Goal: Check status: Check status

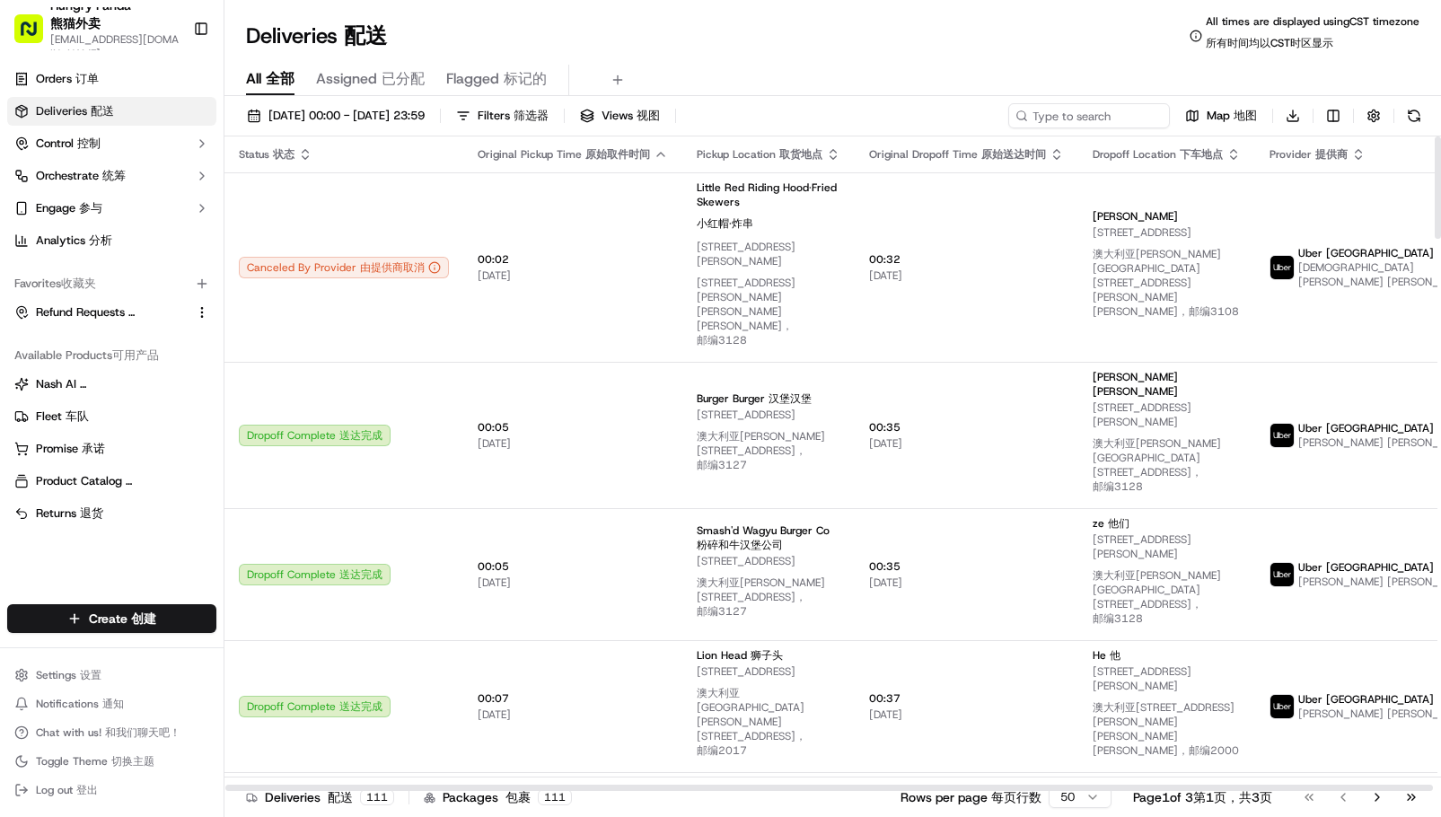
drag, startPoint x: 1128, startPoint y: 65, endPoint x: 1117, endPoint y: 86, distance: 24.1
click at [1128, 65] on div "All All 全部 Assigned Assigned 已分配 Flagged Flagged 标记的" at bounding box center [833, 80] width 1217 height 31
click at [1074, 114] on input at bounding box center [1063, 115] width 216 height 25
paste input "3085224168957763521655"
type input "3085224168957763521655"
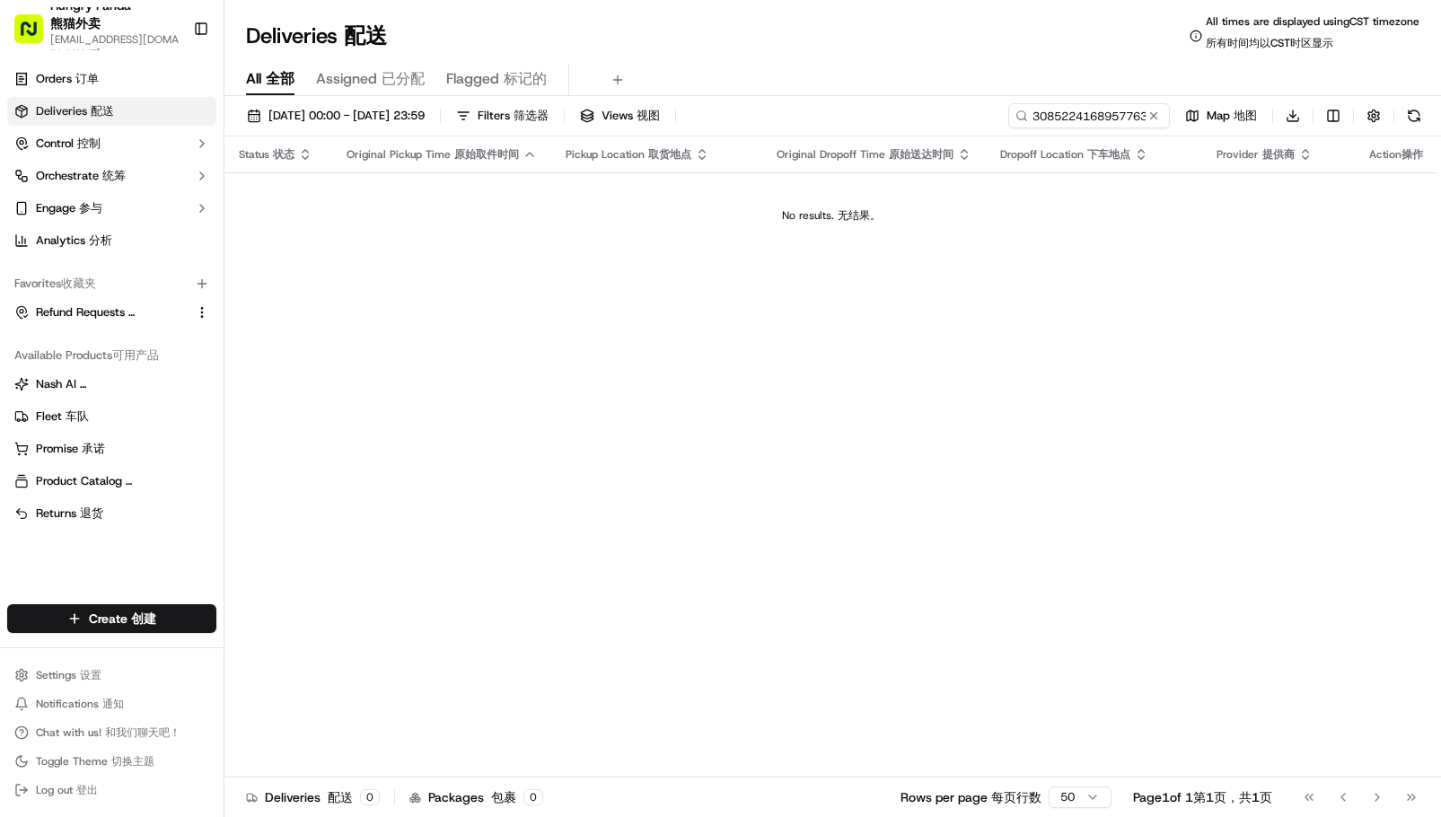
click at [1157, 260] on div "Status Status 状态 Original Pickup Time Original Pickup Time 原始取件时间 Pickup Locati…" at bounding box center [831, 465] width 1213 height 656
click at [279, 113] on span "[DATE] 00:00 - [DATE] 23:59 [DATE] 00:00 - [DATE] 23:59 20/09/202500:00-20/09/2…" at bounding box center [347, 116] width 156 height 16
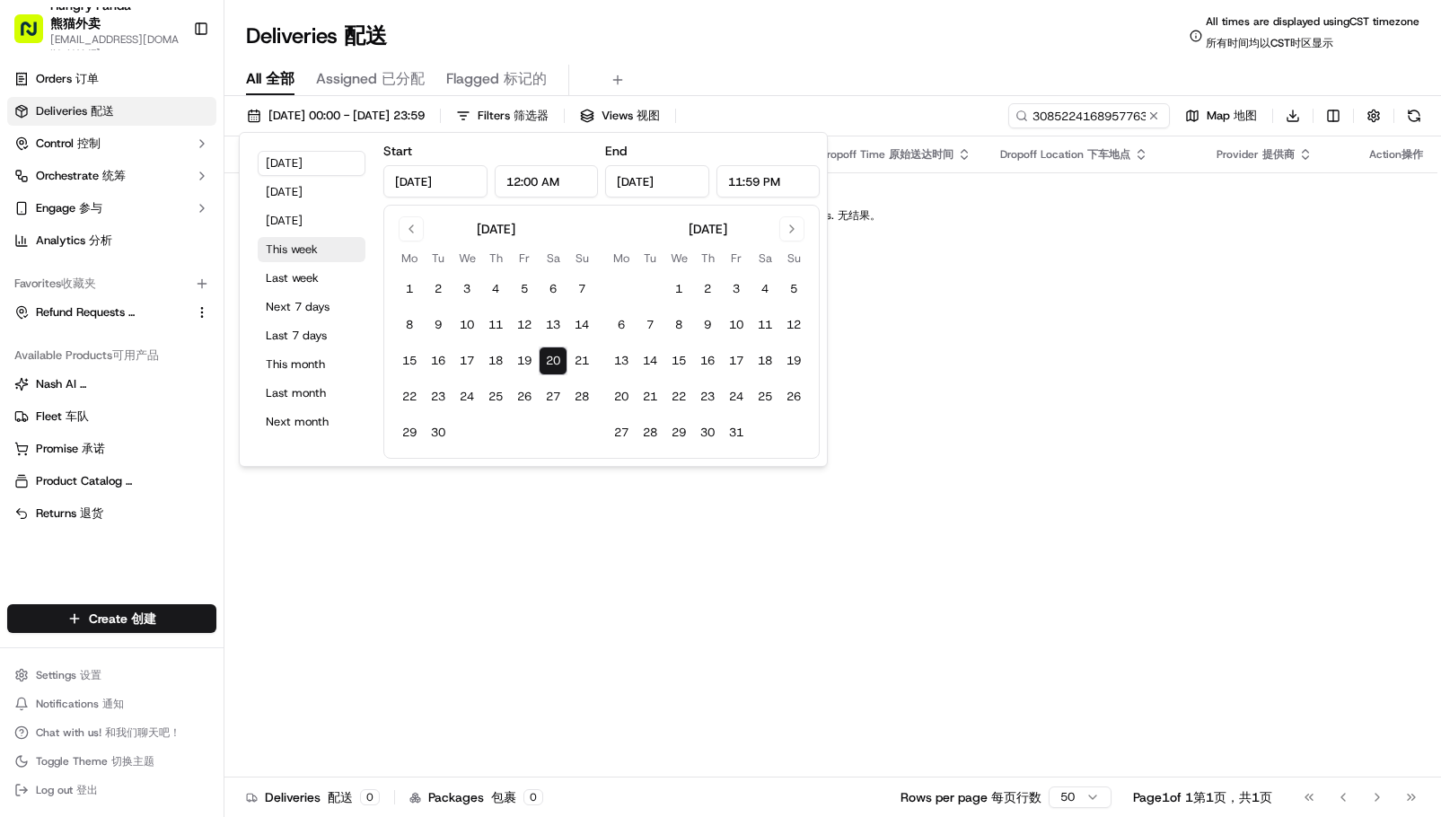
click at [295, 247] on button "This week" at bounding box center [312, 249] width 108 height 25
type input "[DATE]"
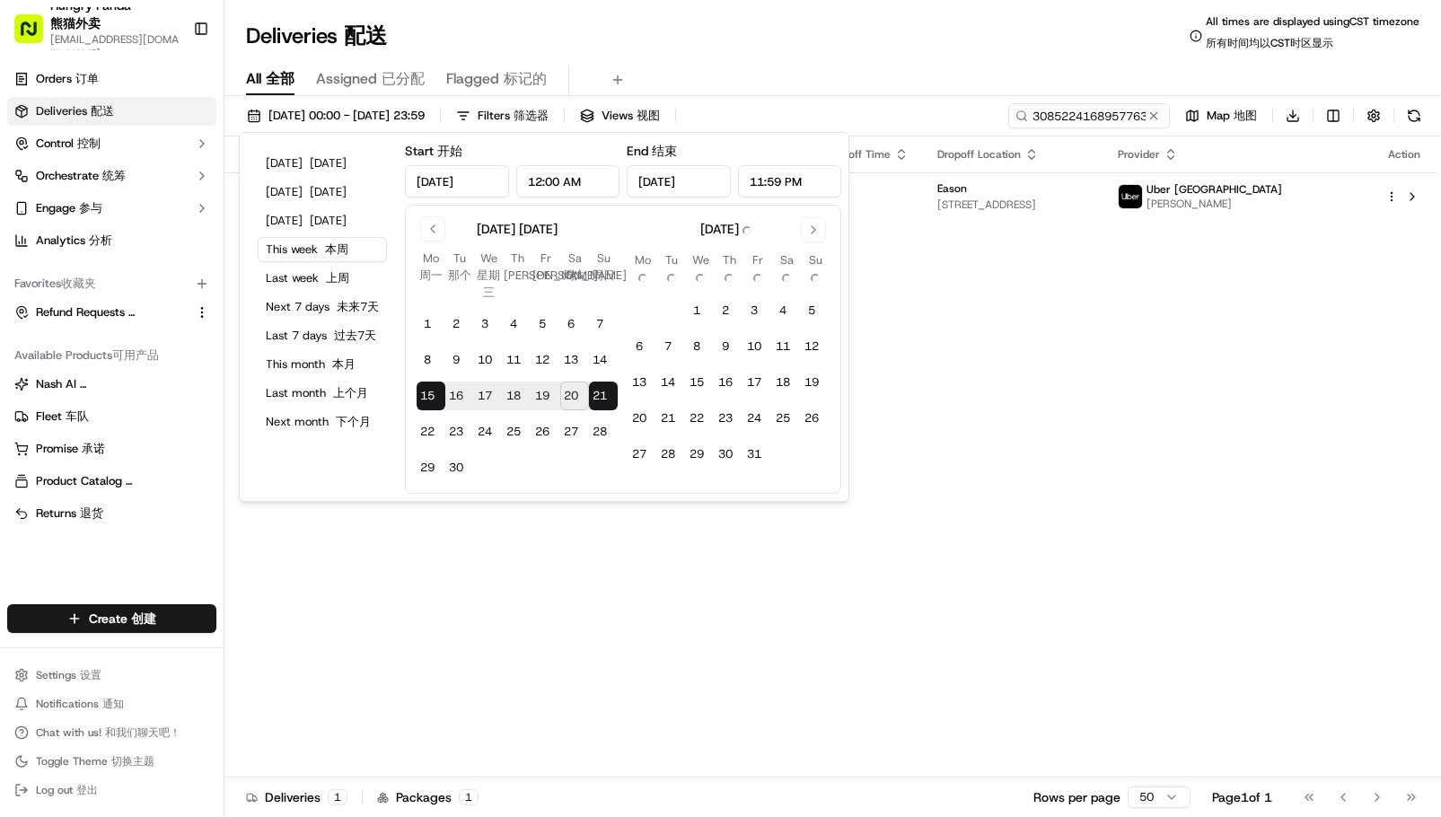
click at [849, 57] on div "Deliveries Deliveries 配送 All times are displayed using CST timezone All times a…" at bounding box center [833, 35] width 1217 height 43
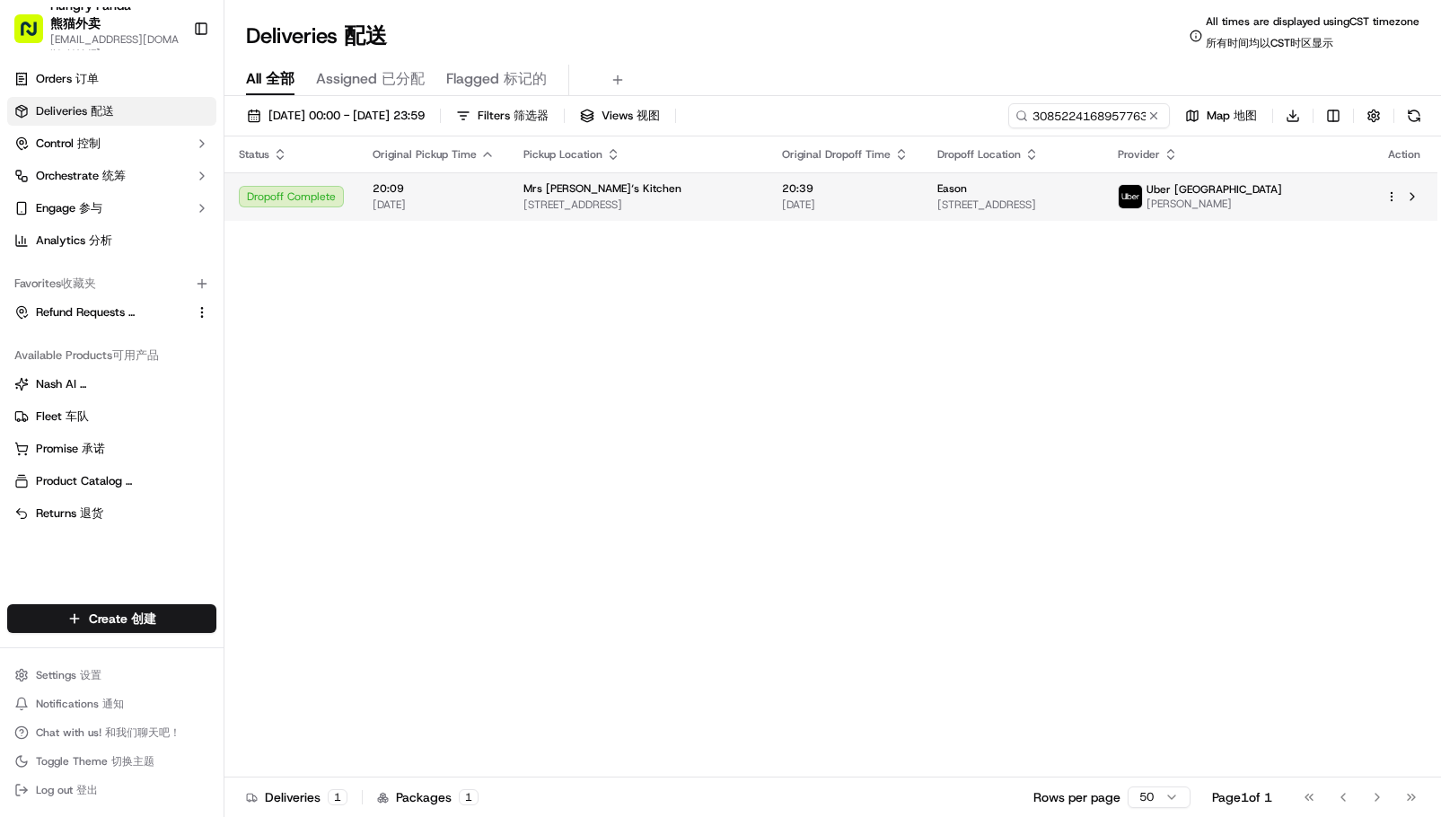
click at [804, 192] on td "20:39 [DATE]" at bounding box center [845, 196] width 155 height 48
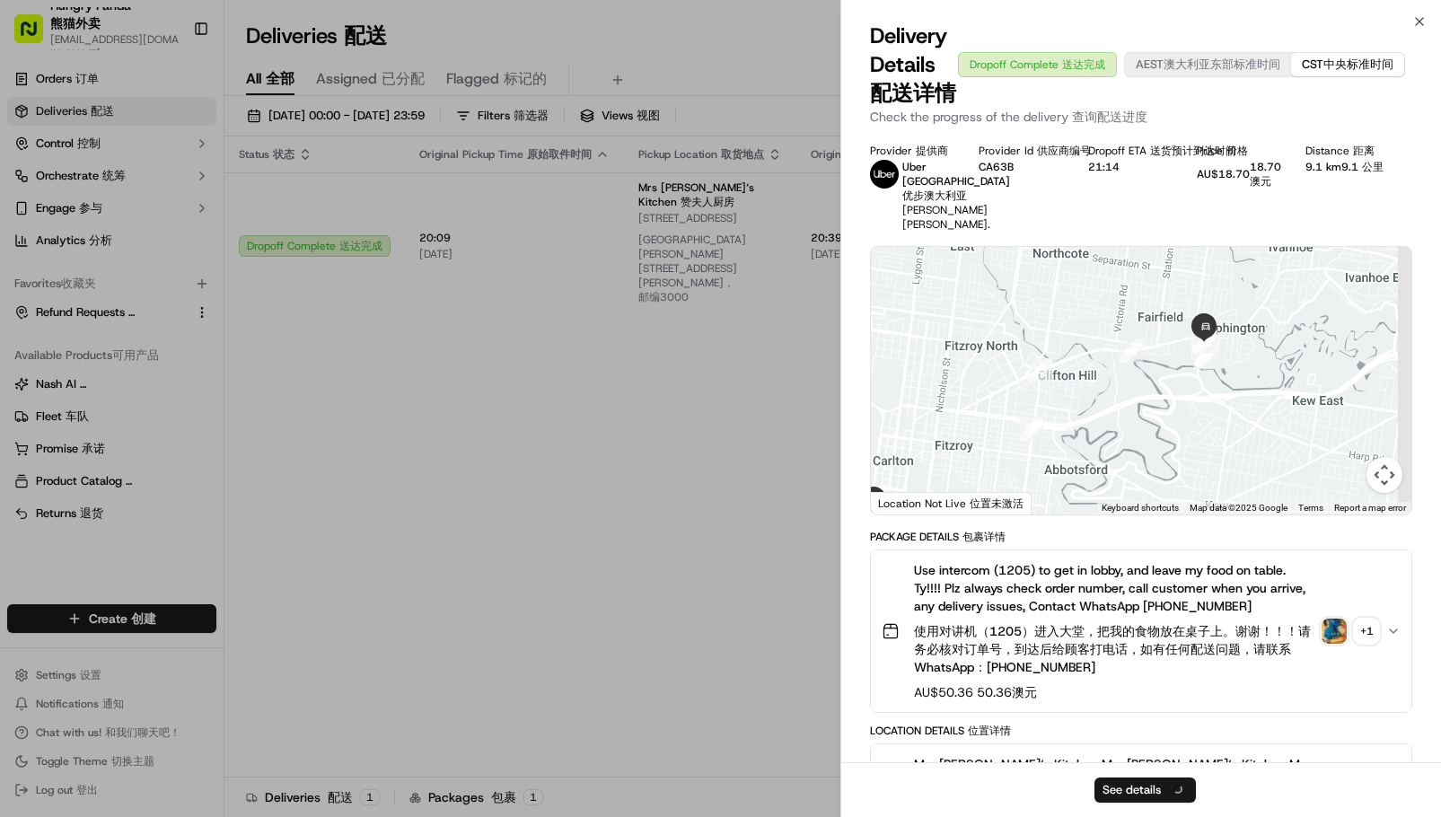
drag, startPoint x: 1251, startPoint y: 406, endPoint x: 1194, endPoint y: 428, distance: 60.9
click at [1194, 428] on div at bounding box center [1141, 381] width 541 height 268
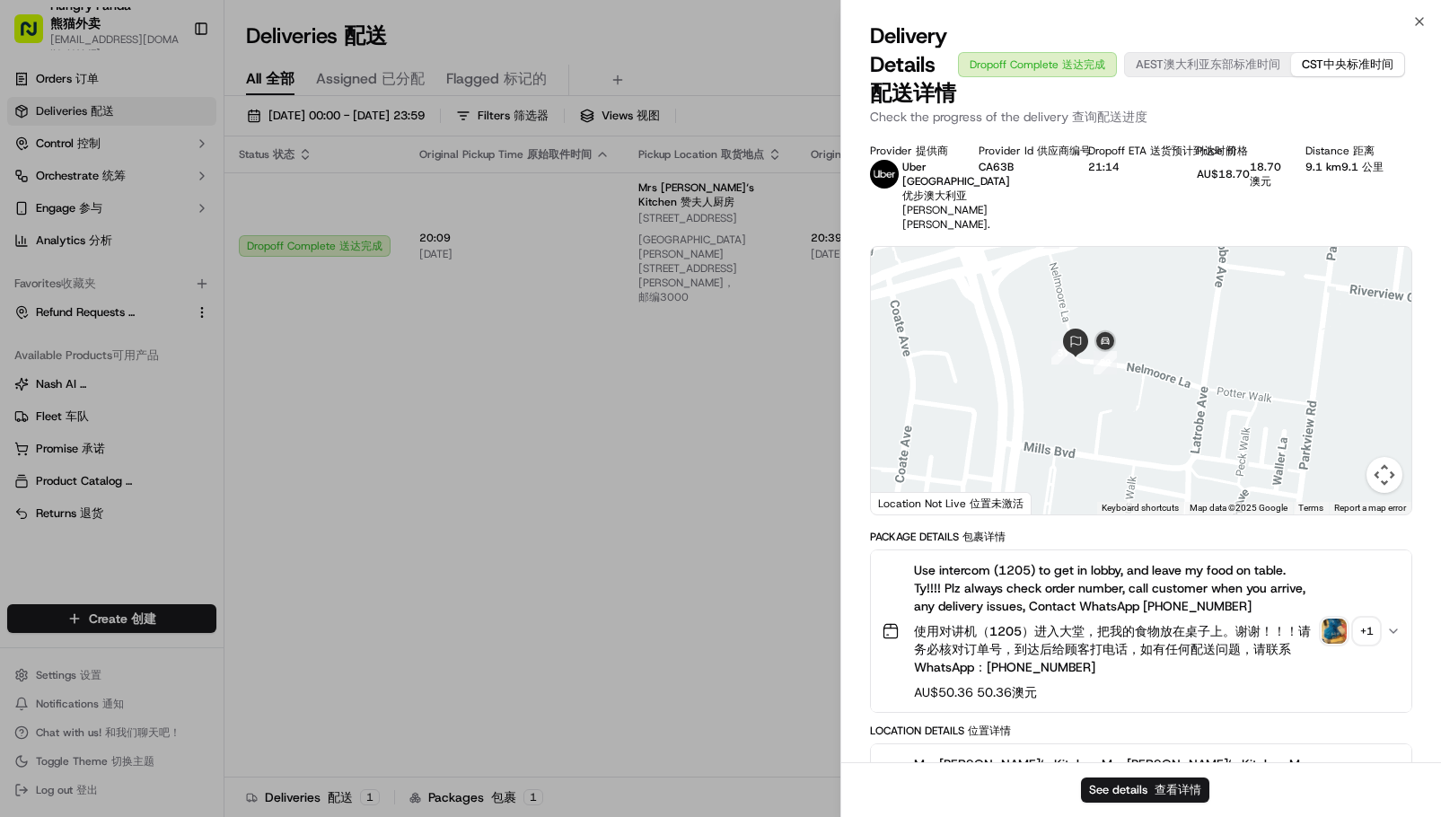
drag, startPoint x: 1082, startPoint y: 437, endPoint x: 1068, endPoint y: 446, distance: 16.9
click at [1068, 446] on div at bounding box center [1141, 381] width 541 height 268
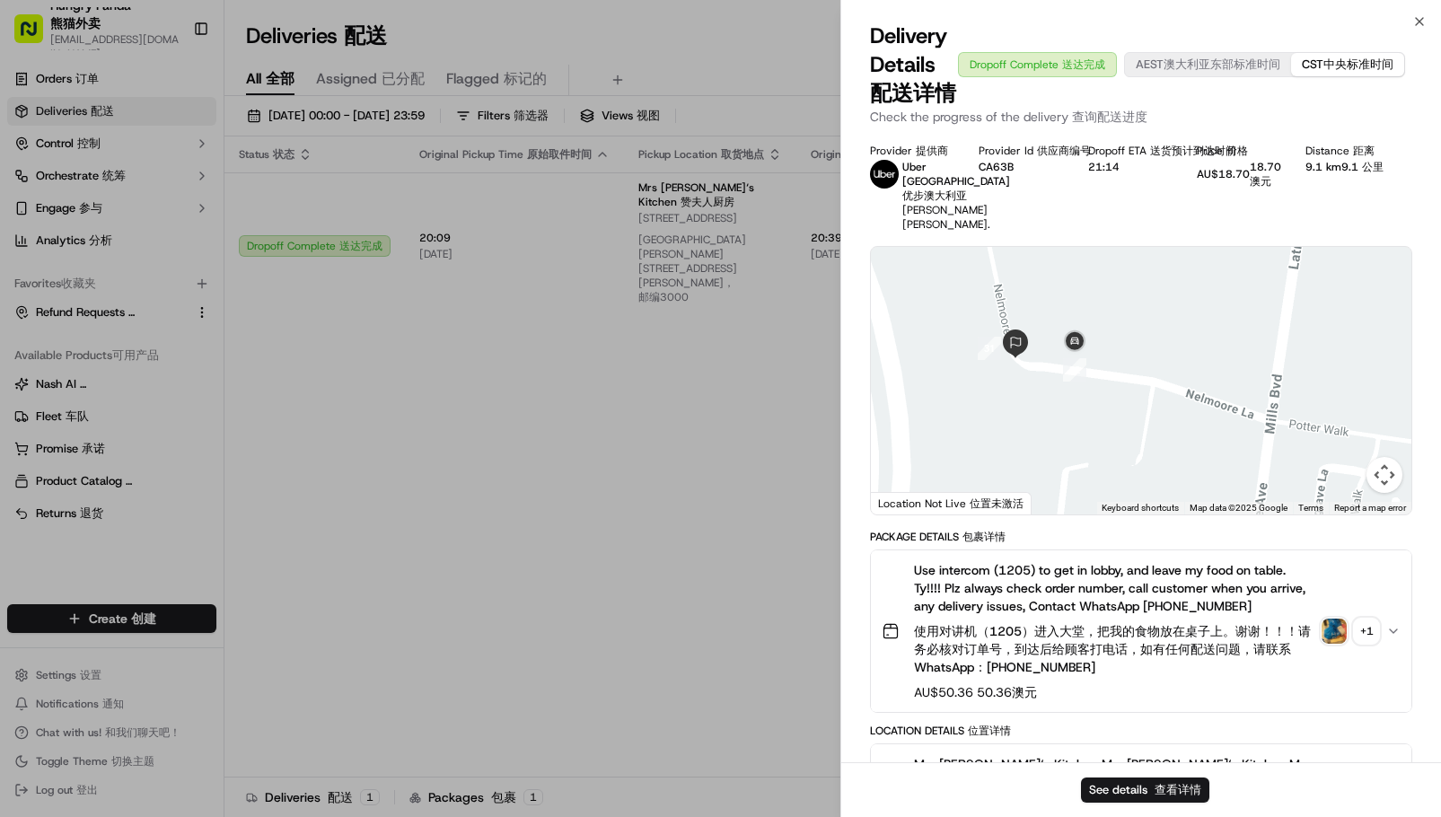
click at [1325, 644] on img "button" at bounding box center [1334, 631] width 25 height 25
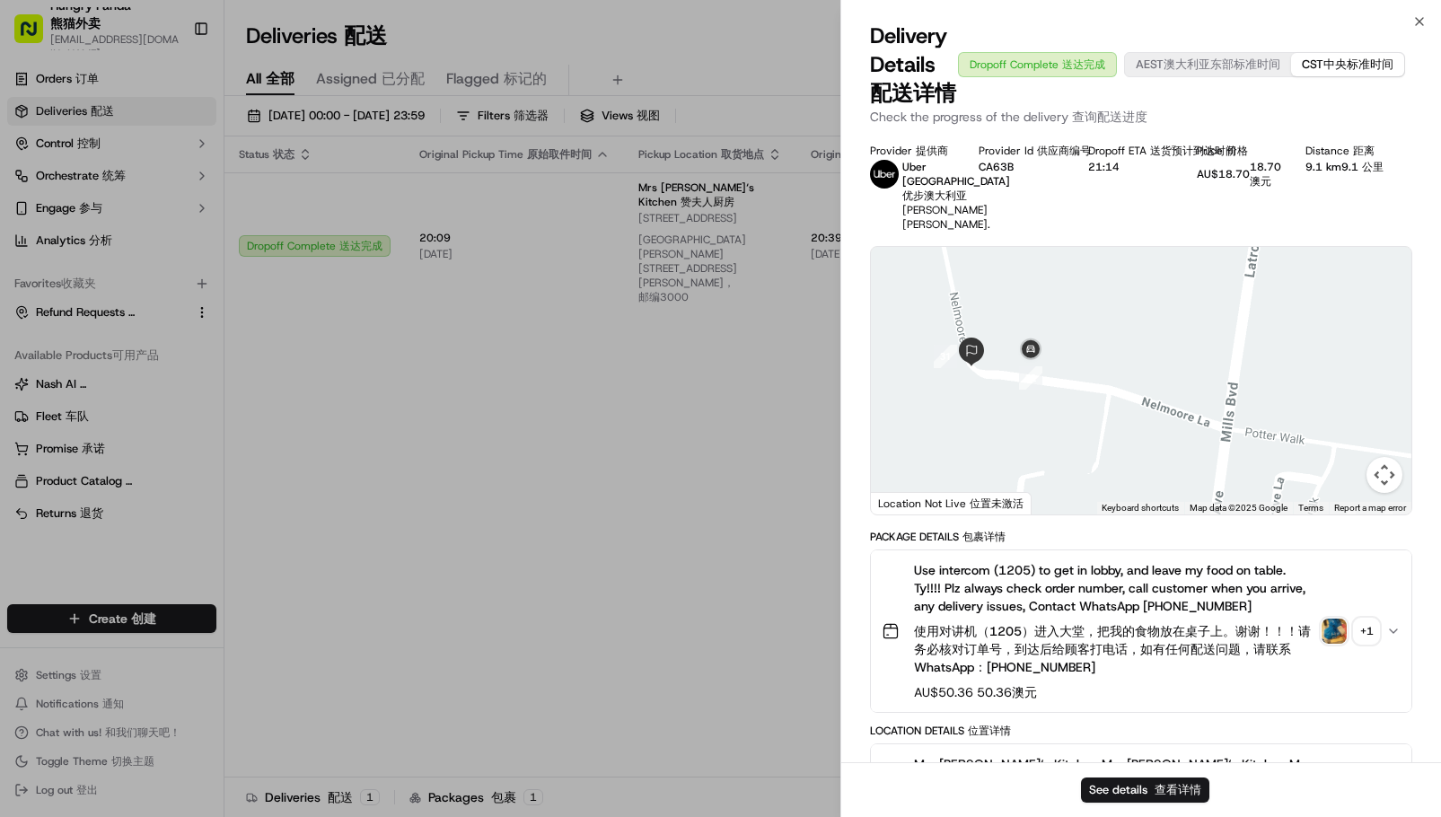
click at [1085, 411] on div at bounding box center [1141, 381] width 541 height 268
click at [1235, 544] on div "Package Details Package Details 包裹详情" at bounding box center [1141, 537] width 542 height 14
click at [1370, 644] on div "+ 1 + 1" at bounding box center [1366, 631] width 25 height 25
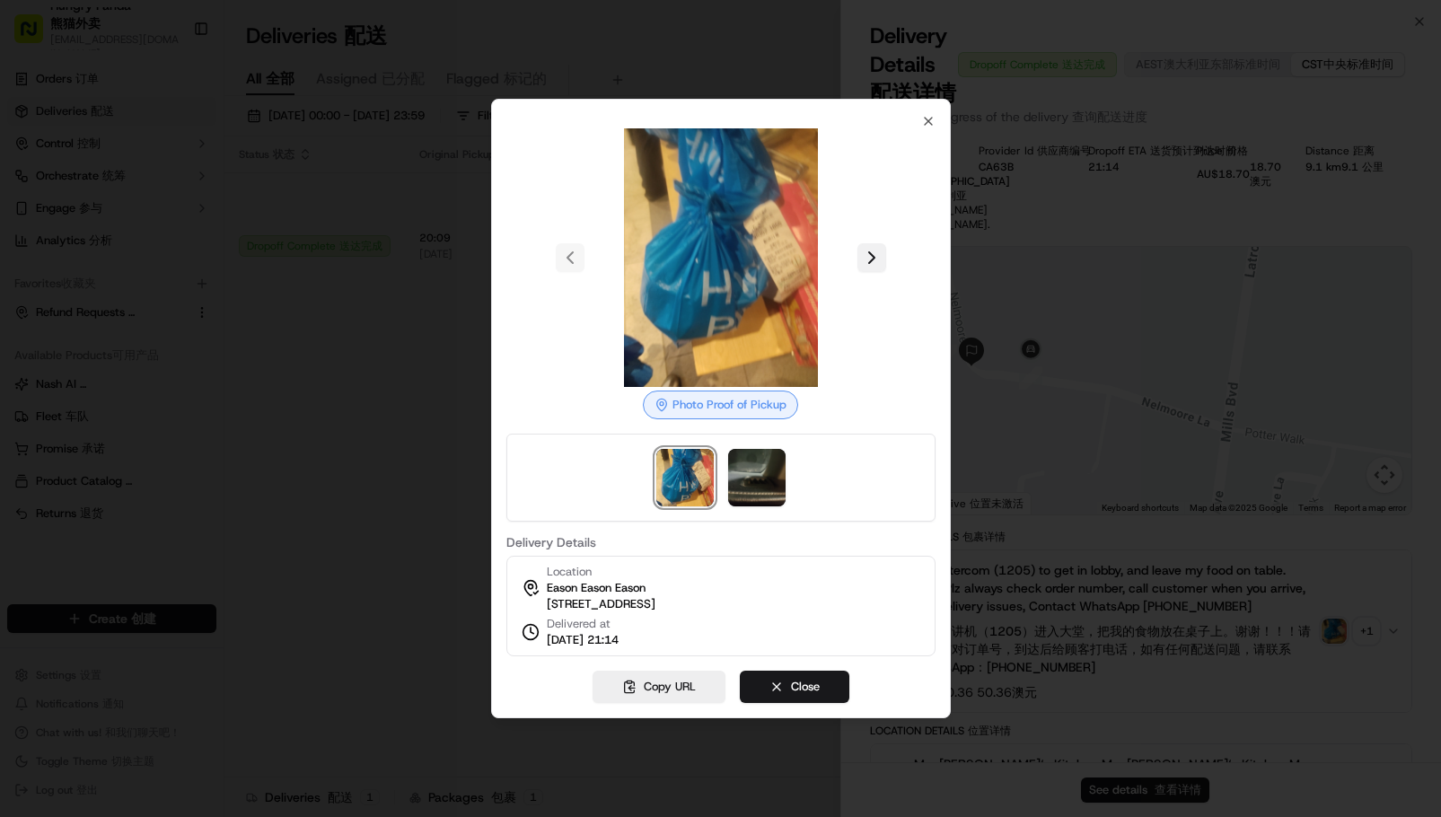
click at [877, 248] on button at bounding box center [872, 257] width 29 height 29
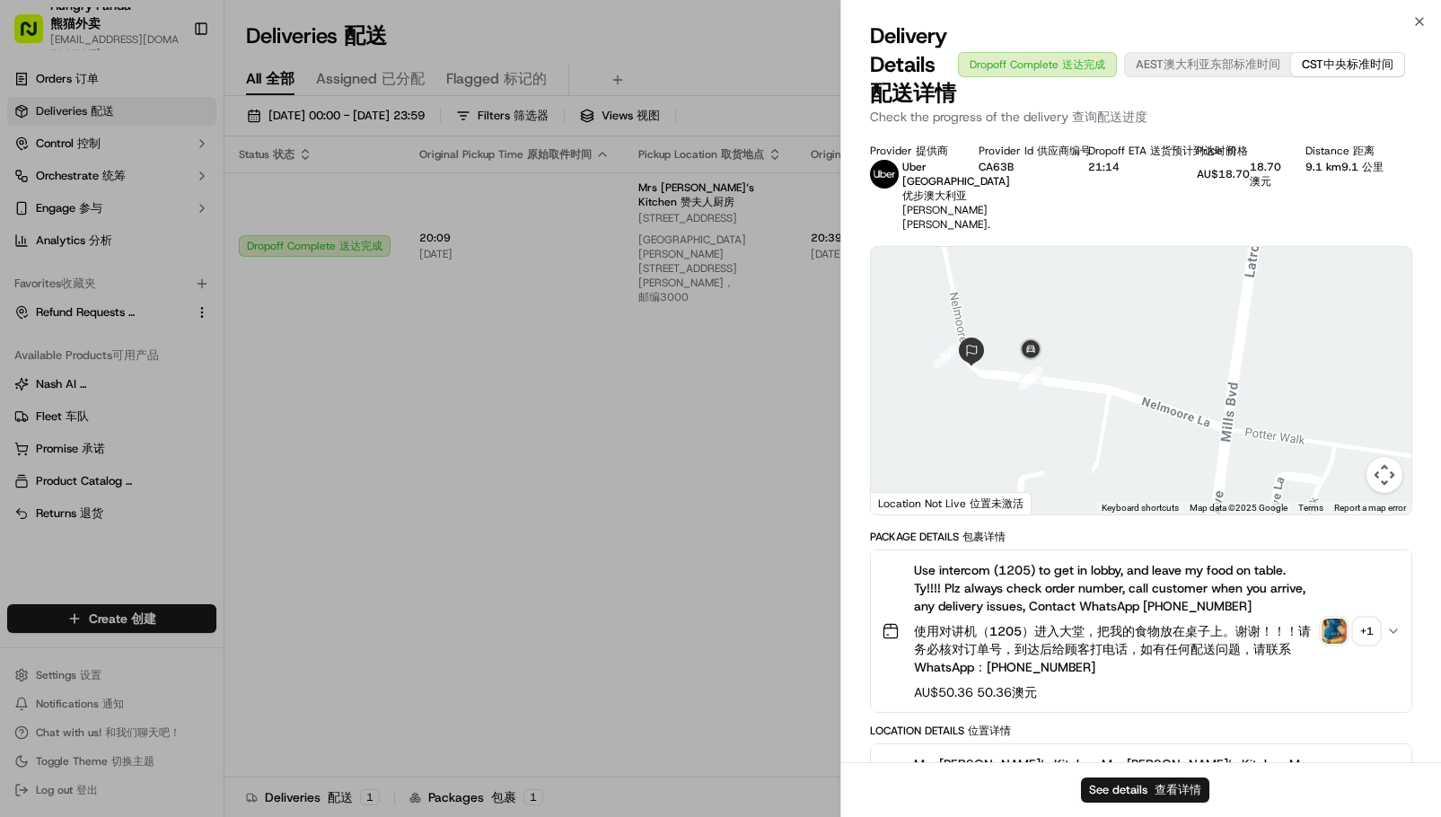
click at [1301, 712] on button "Use intercom (1205) to get in lobby, and leave my food on table. Ty!!!! Plz alw…" at bounding box center [1141, 632] width 541 height 162
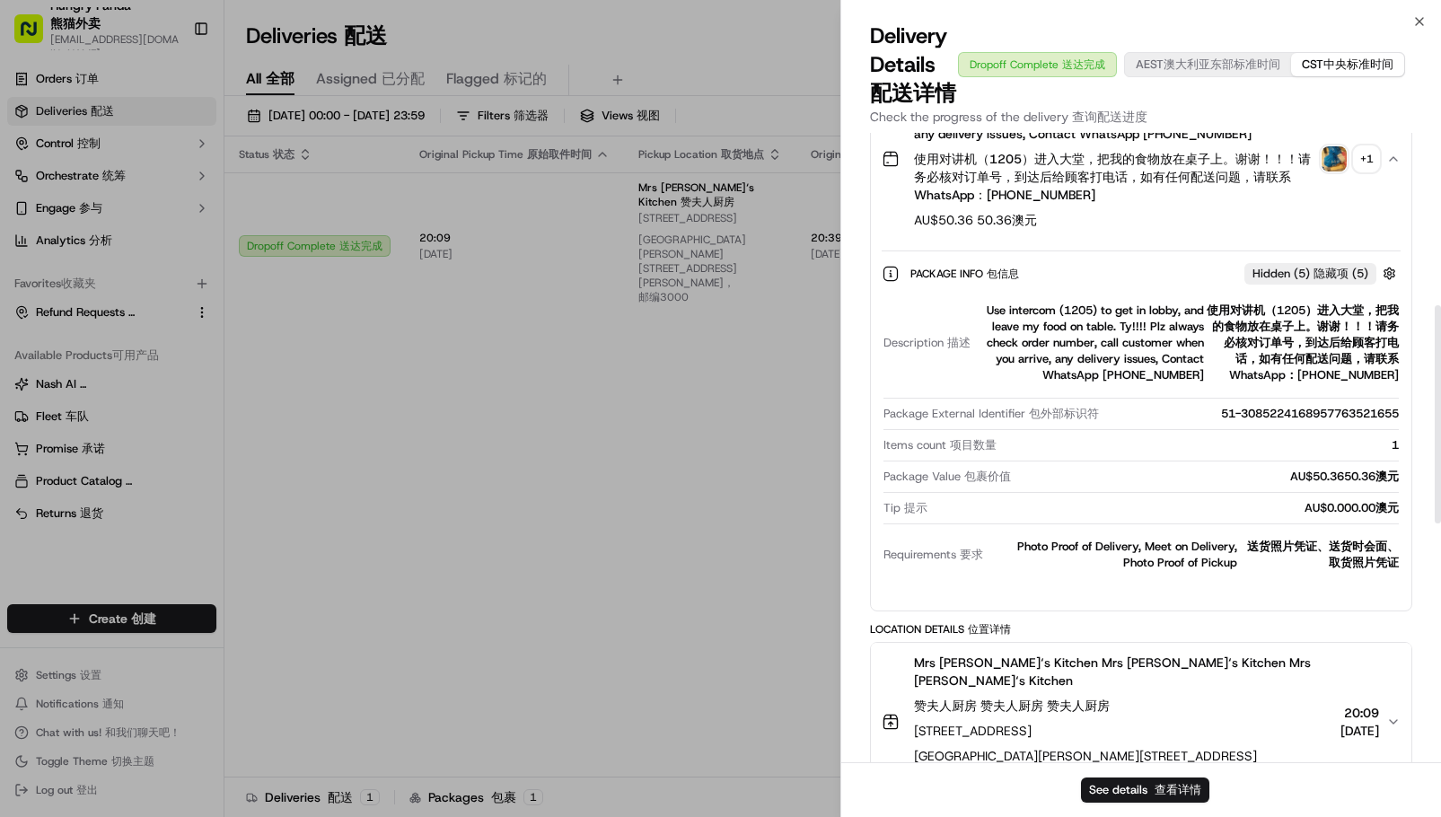
scroll to position [449, 0]
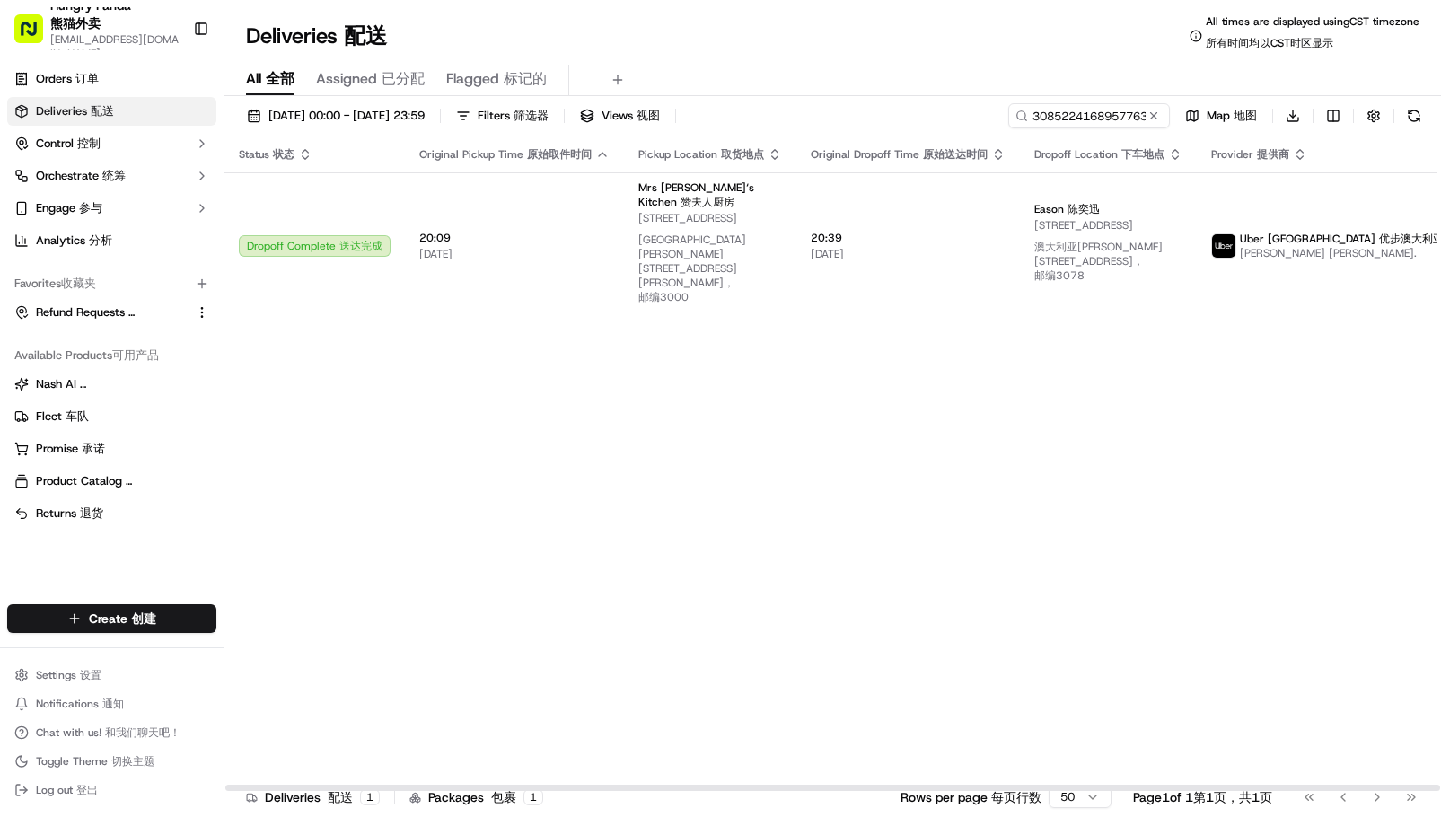
click at [1255, 409] on div "Status Status 状态 Original Pickup Time Original Pickup Time 原始取件时间 Pickup Locati…" at bounding box center [883, 465] width 1317 height 656
